Goal: Task Accomplishment & Management: Use online tool/utility

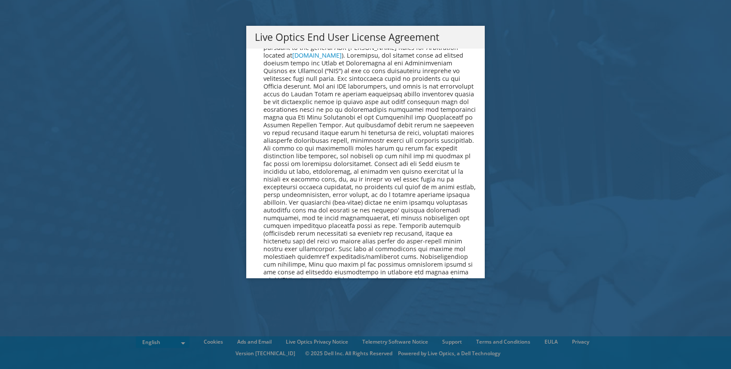
scroll to position [3251, 0]
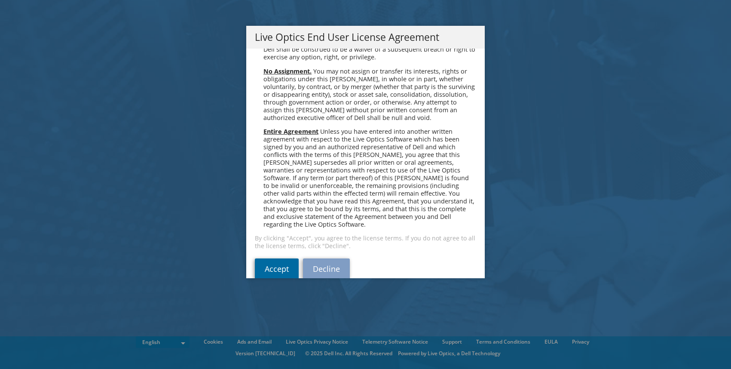
click at [264, 258] on link "Accept" at bounding box center [277, 268] width 44 height 21
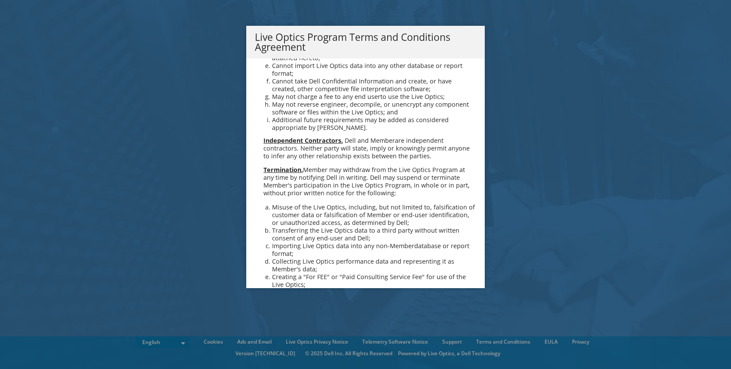
scroll to position [616, 0]
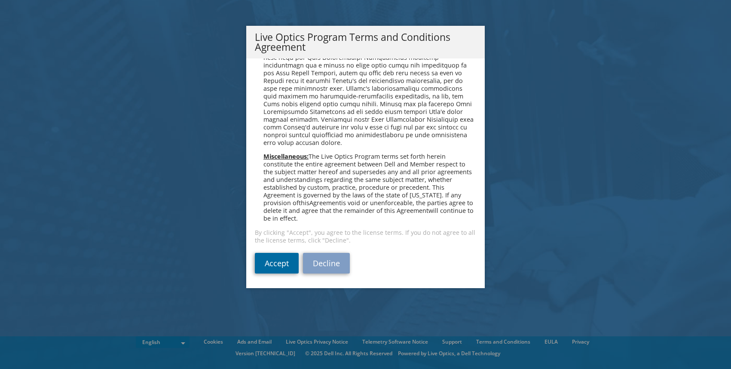
click at [268, 264] on link "Accept" at bounding box center [277, 263] width 44 height 21
